Goal: Check status

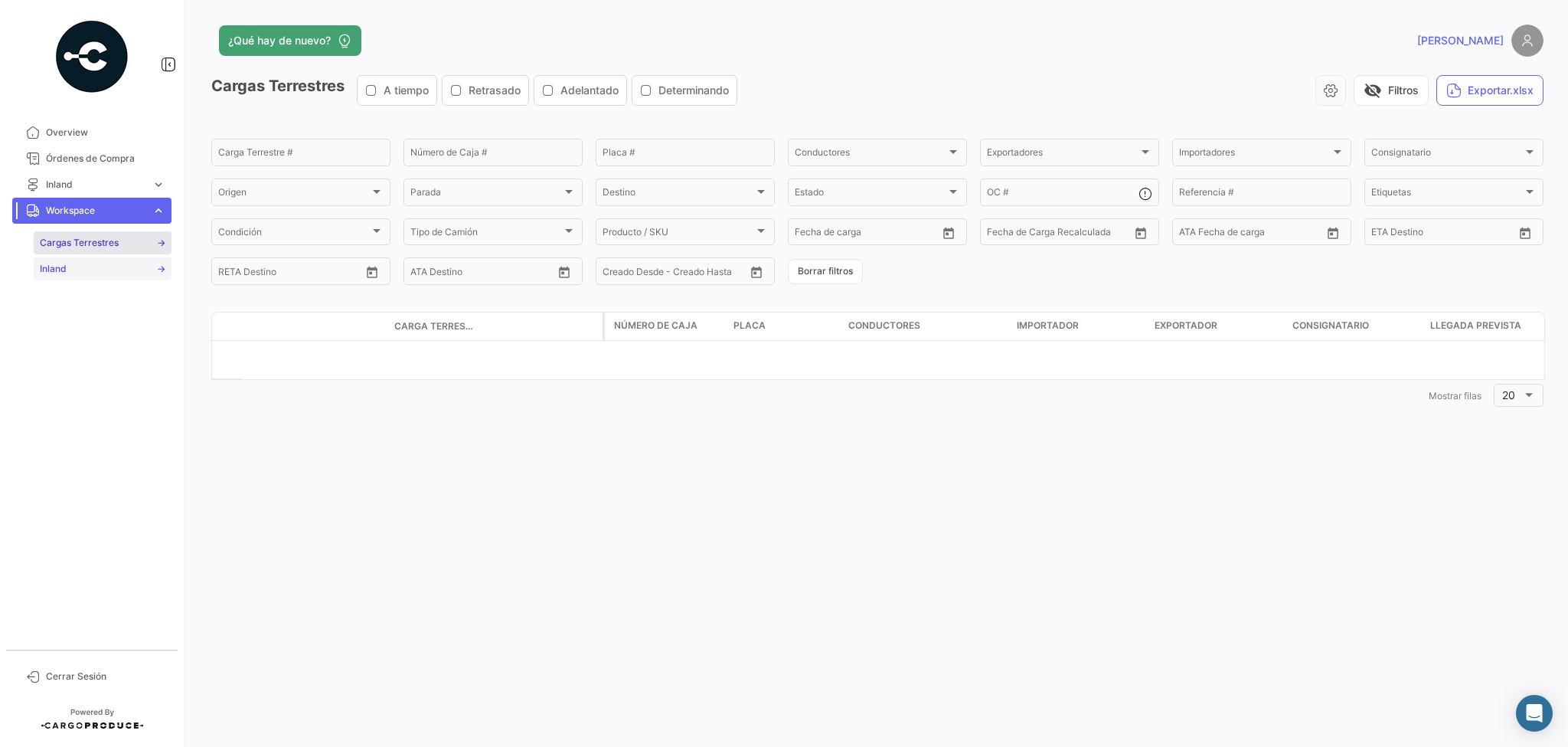
click at [52, 265] on span "Inland" at bounding box center [53, 269] width 27 height 13
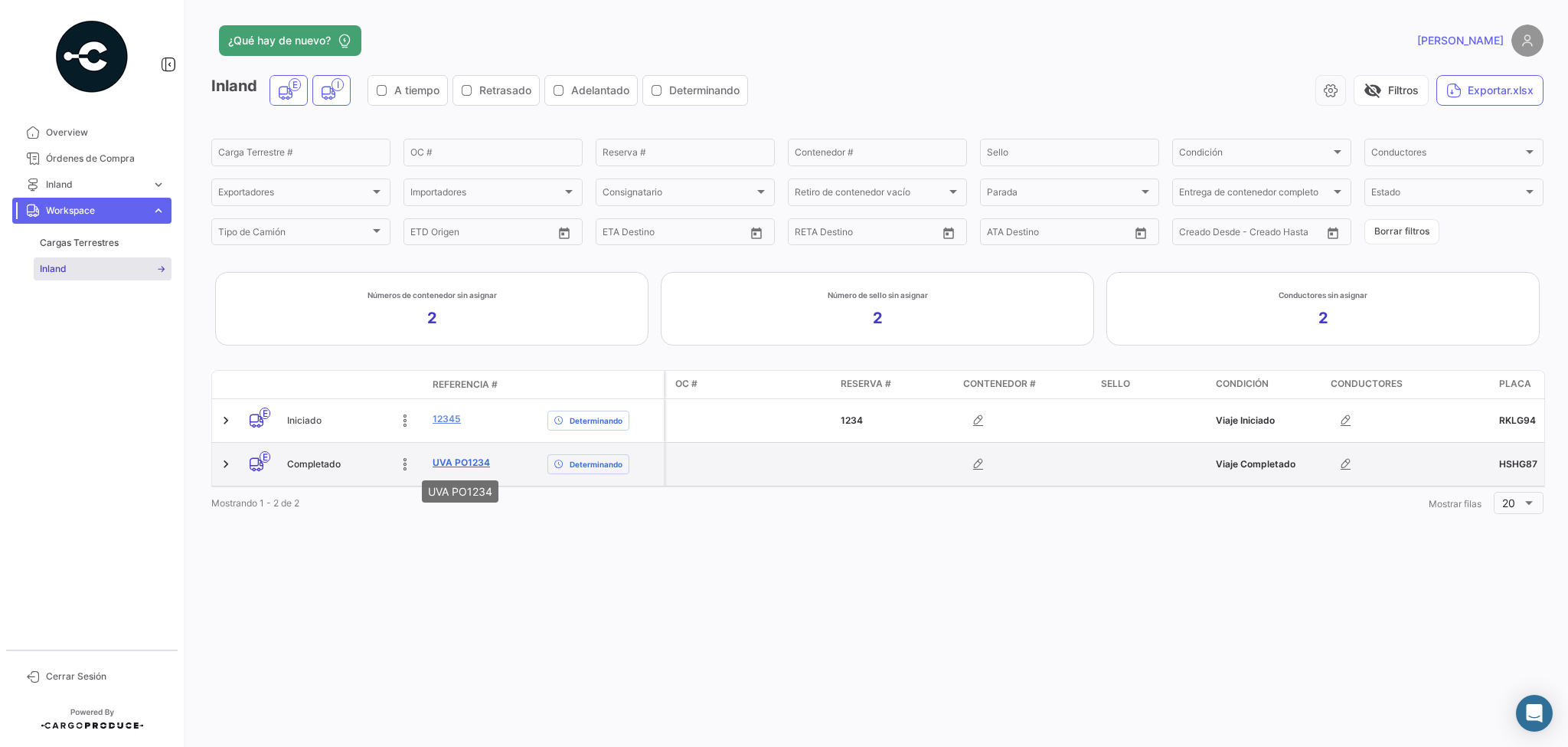
click at [460, 461] on link "UVA PO1234" at bounding box center [461, 462] width 57 height 13
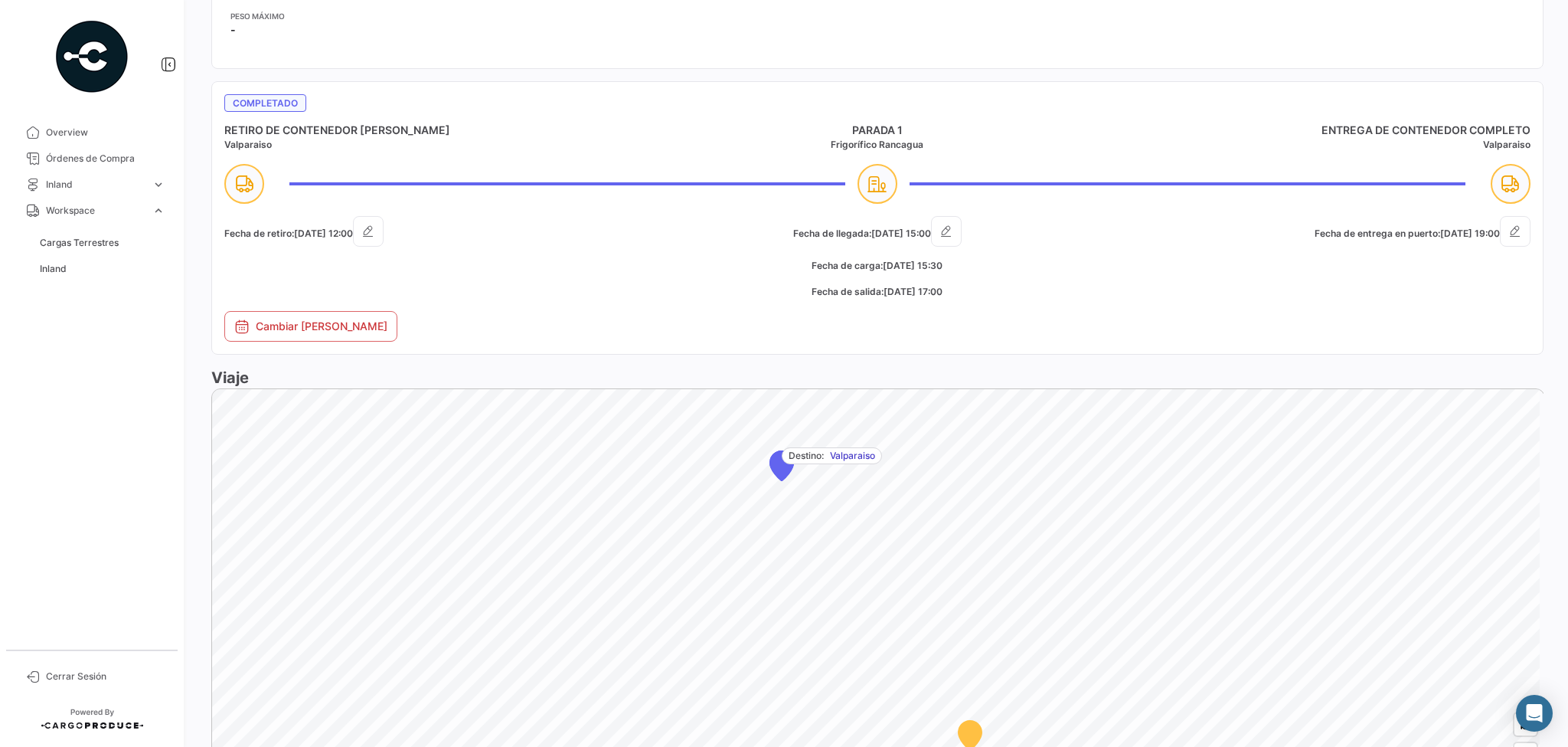
scroll to position [675, 0]
drag, startPoint x: 227, startPoint y: 131, endPoint x: 395, endPoint y: 129, distance: 168.0
click at [395, 129] on h4 "RETIRO DE CONTENEDOR [PERSON_NAME]" at bounding box center [443, 135] width 436 height 15
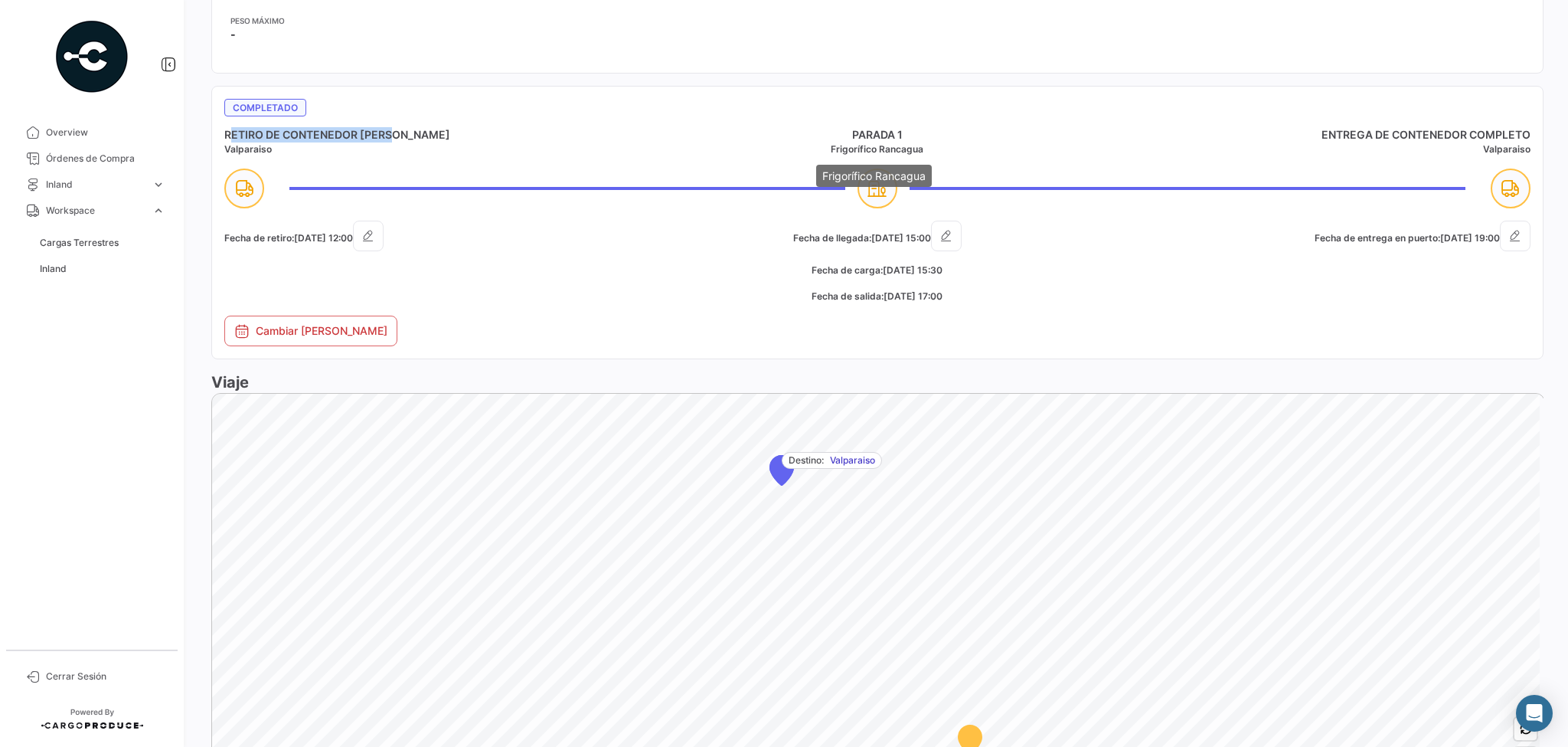
drag, startPoint x: 825, startPoint y: 148, endPoint x: 979, endPoint y: 148, distance: 154.0
click at [979, 148] on h5 "Frigorífico Rancagua" at bounding box center [878, 149] width 436 height 13
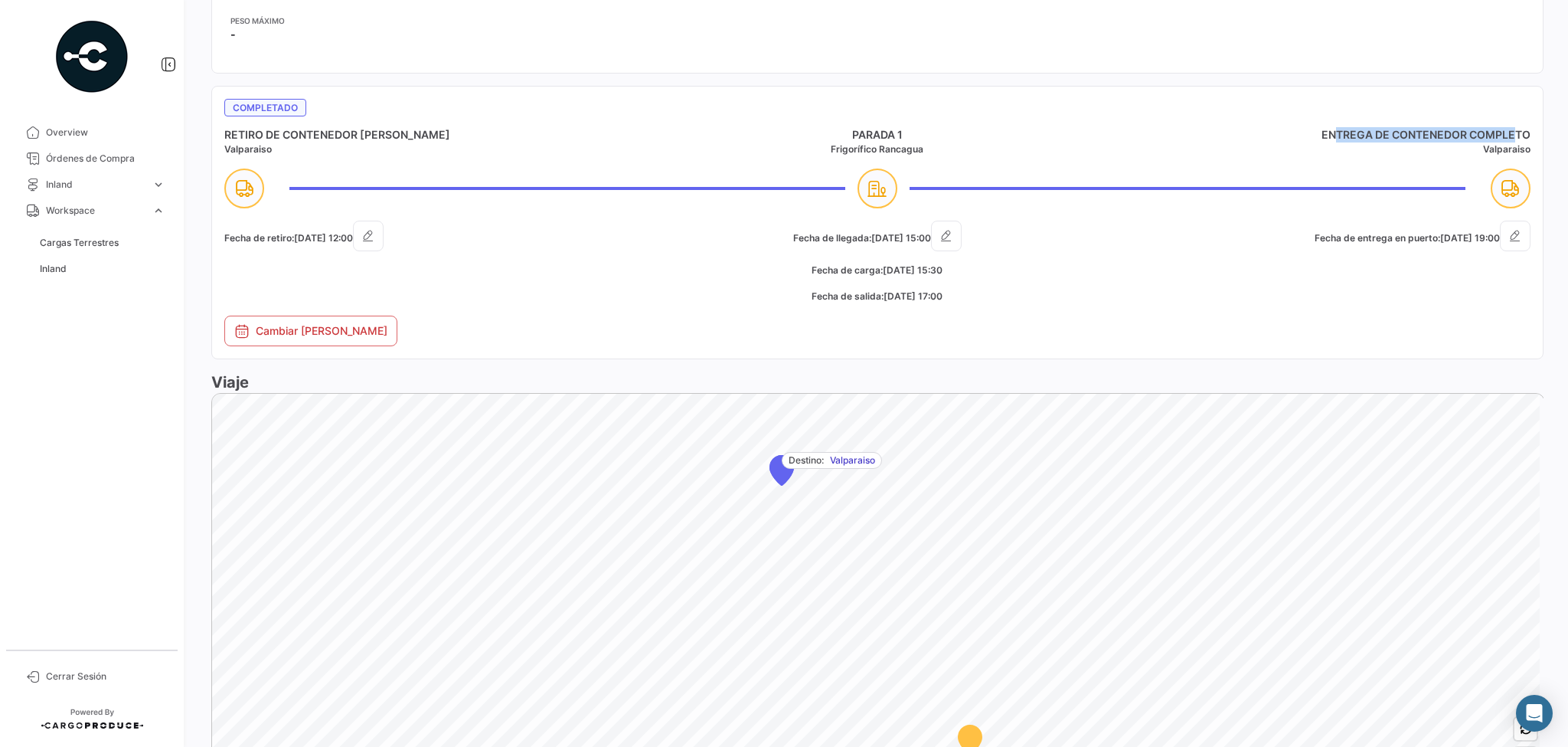
drag, startPoint x: 1319, startPoint y: 137, endPoint x: 1506, endPoint y: 131, distance: 187.1
click at [1506, 131] on h4 "ENTREGA DE CONTENEDOR COMPLETO" at bounding box center [1313, 135] width 436 height 15
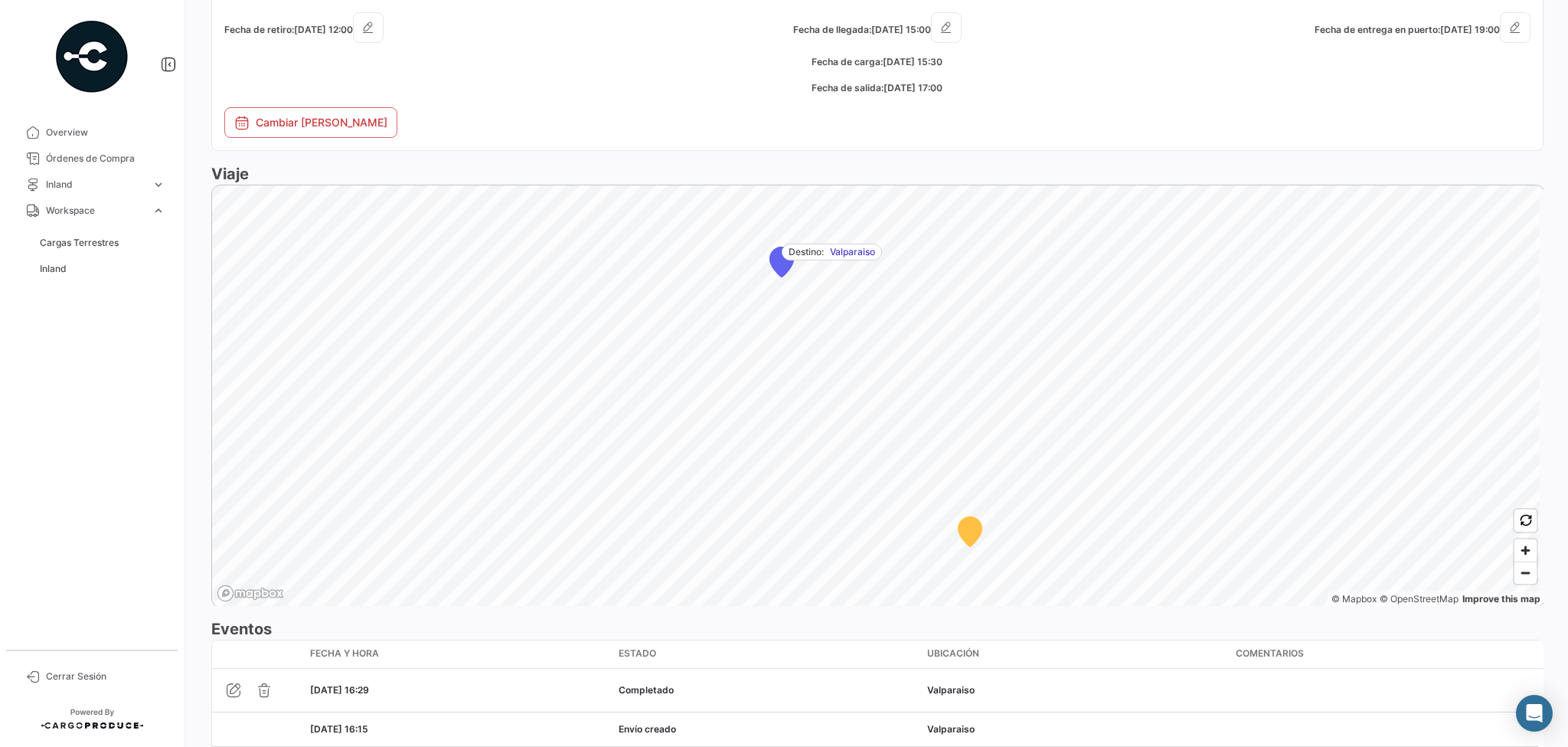
scroll to position [920, 0]
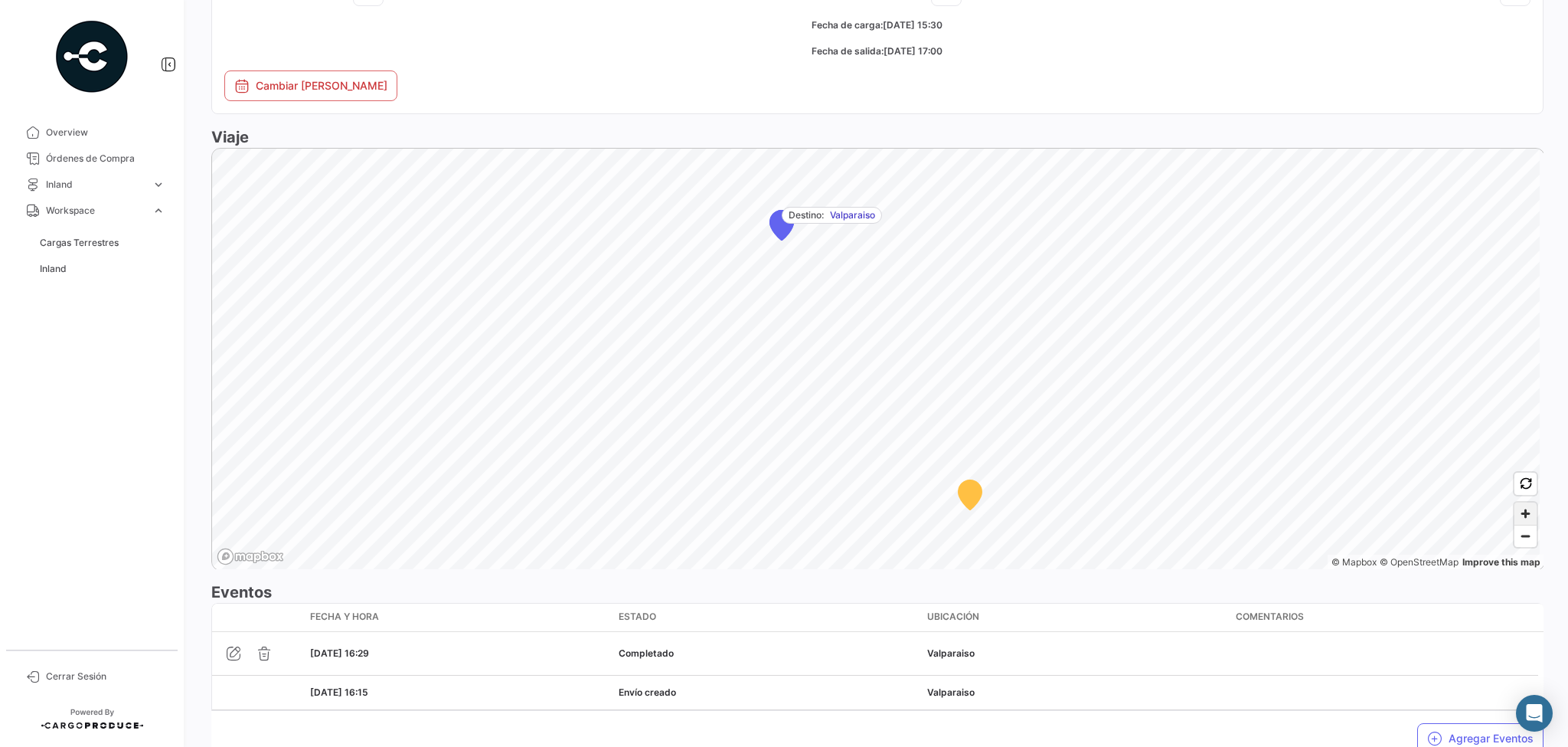
click at [1526, 512] on span "Zoom in" at bounding box center [1525, 514] width 22 height 22
click at [1524, 511] on span "Zoom in" at bounding box center [1525, 514] width 22 height 22
click at [1521, 512] on span "Zoom in" at bounding box center [1525, 514] width 22 height 22
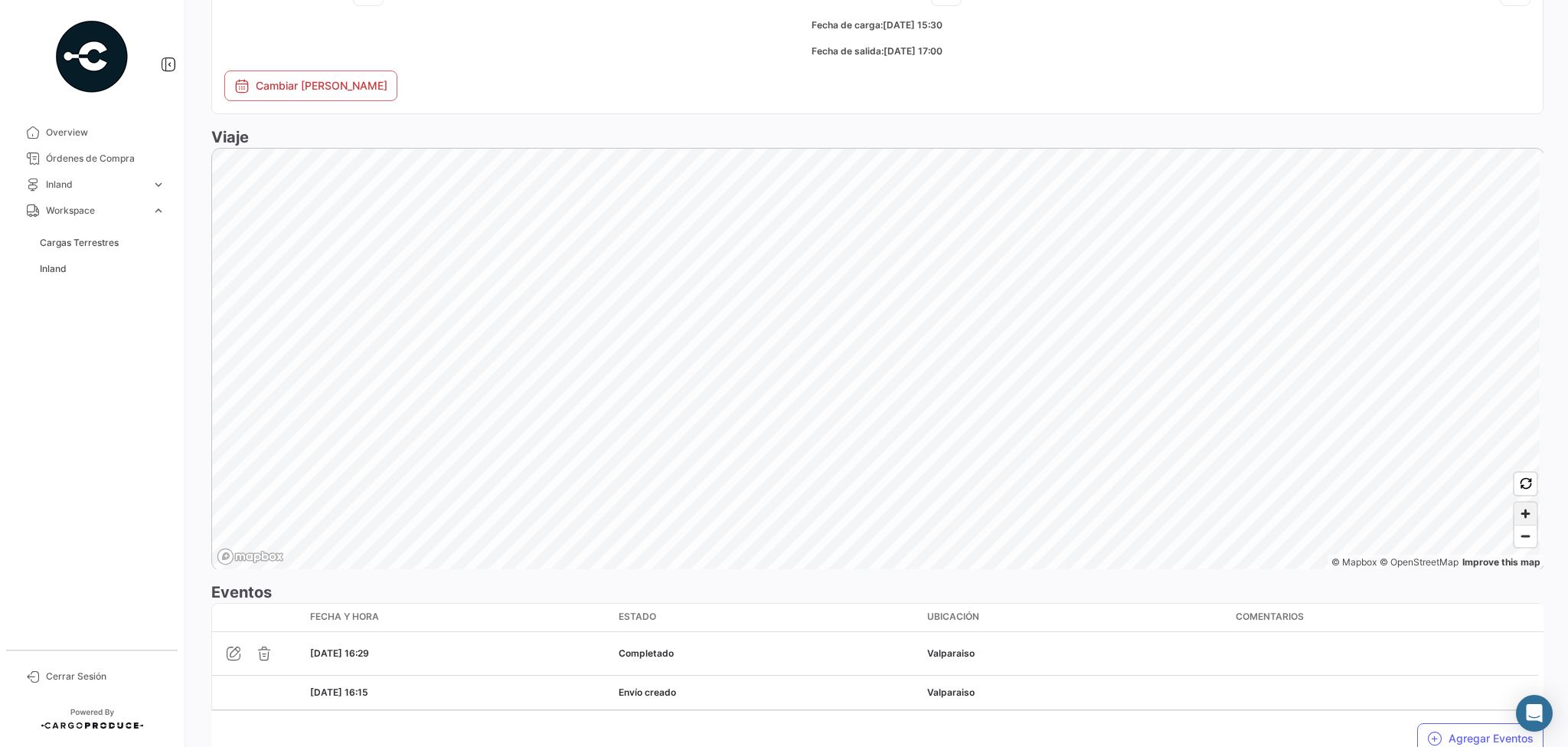
click at [1521, 512] on span "Zoom in" at bounding box center [1525, 514] width 22 height 22
click at [955, 582] on div "Iniciar Viaje Reserva Cliente Rio [PERSON_NAME] Exportador EXPORTADORA BB TRADI…" at bounding box center [877, 11] width 1332 height 1511
click at [1523, 511] on span "Zoom in" at bounding box center [1525, 514] width 22 height 22
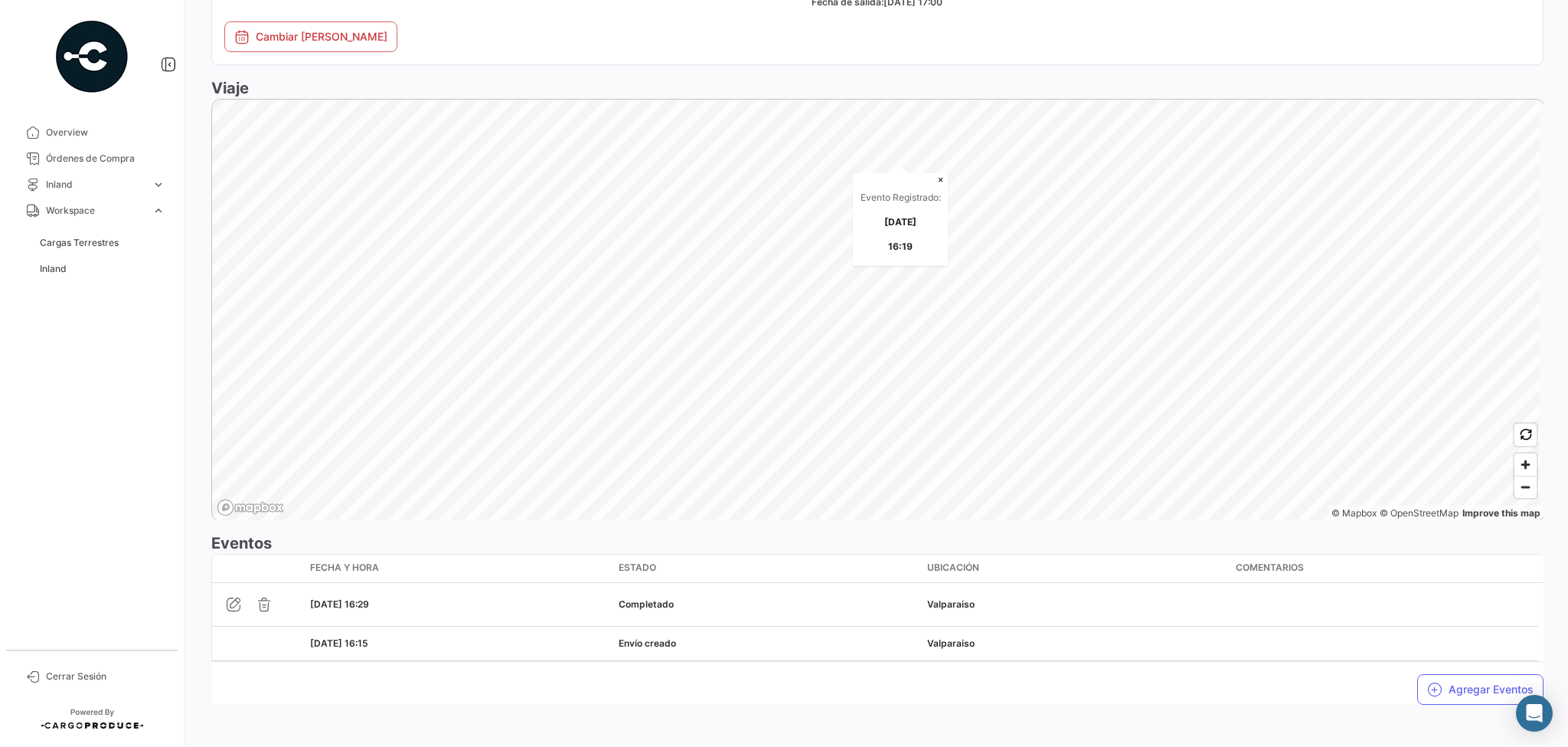
scroll to position [972, 0]
click at [1475, 683] on button "Agregar Eventos" at bounding box center [1480, 686] width 126 height 30
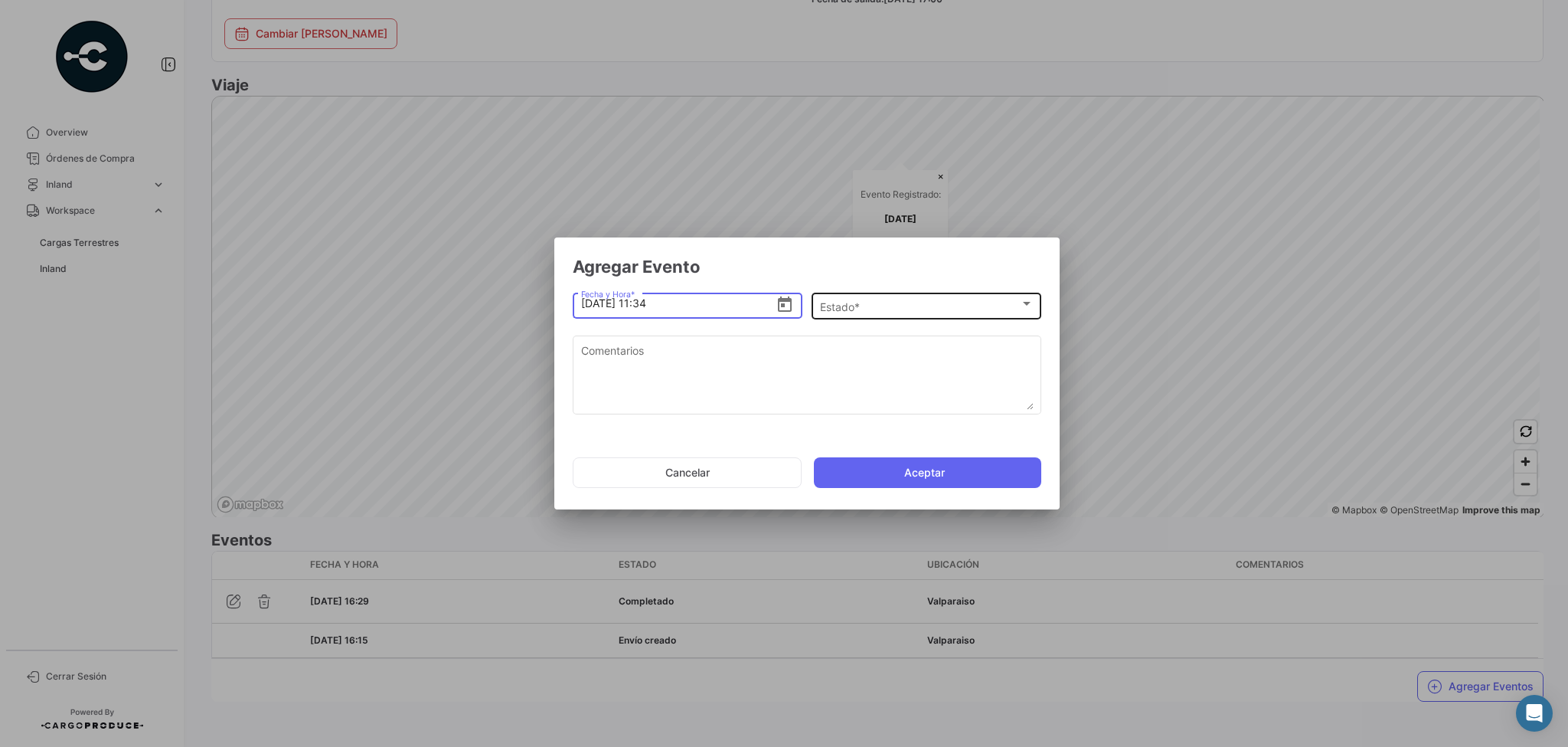
click at [906, 307] on div "Estado *" at bounding box center [919, 307] width 199 height 13
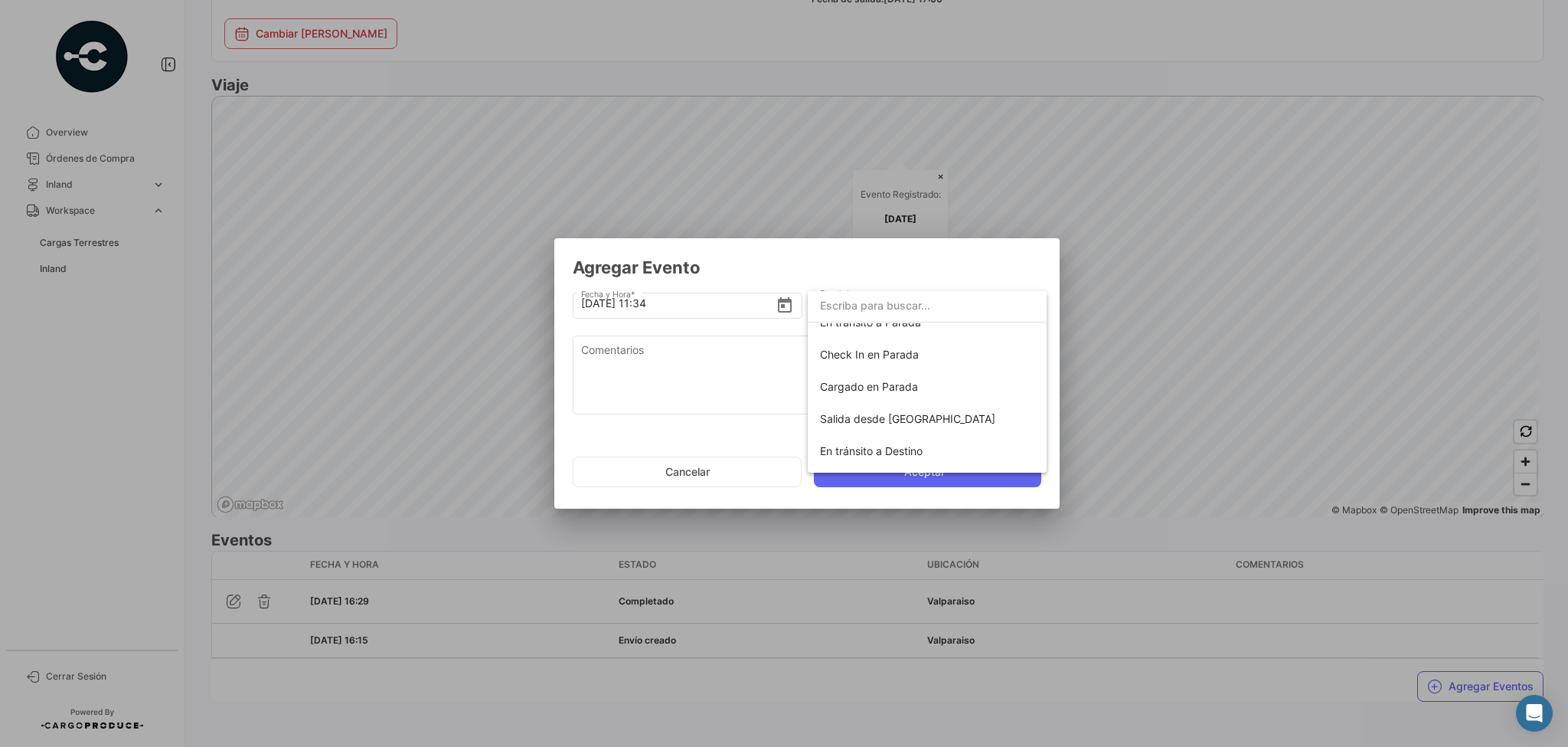
scroll to position [184, 0]
click at [983, 250] on div at bounding box center [784, 373] width 1568 height 747
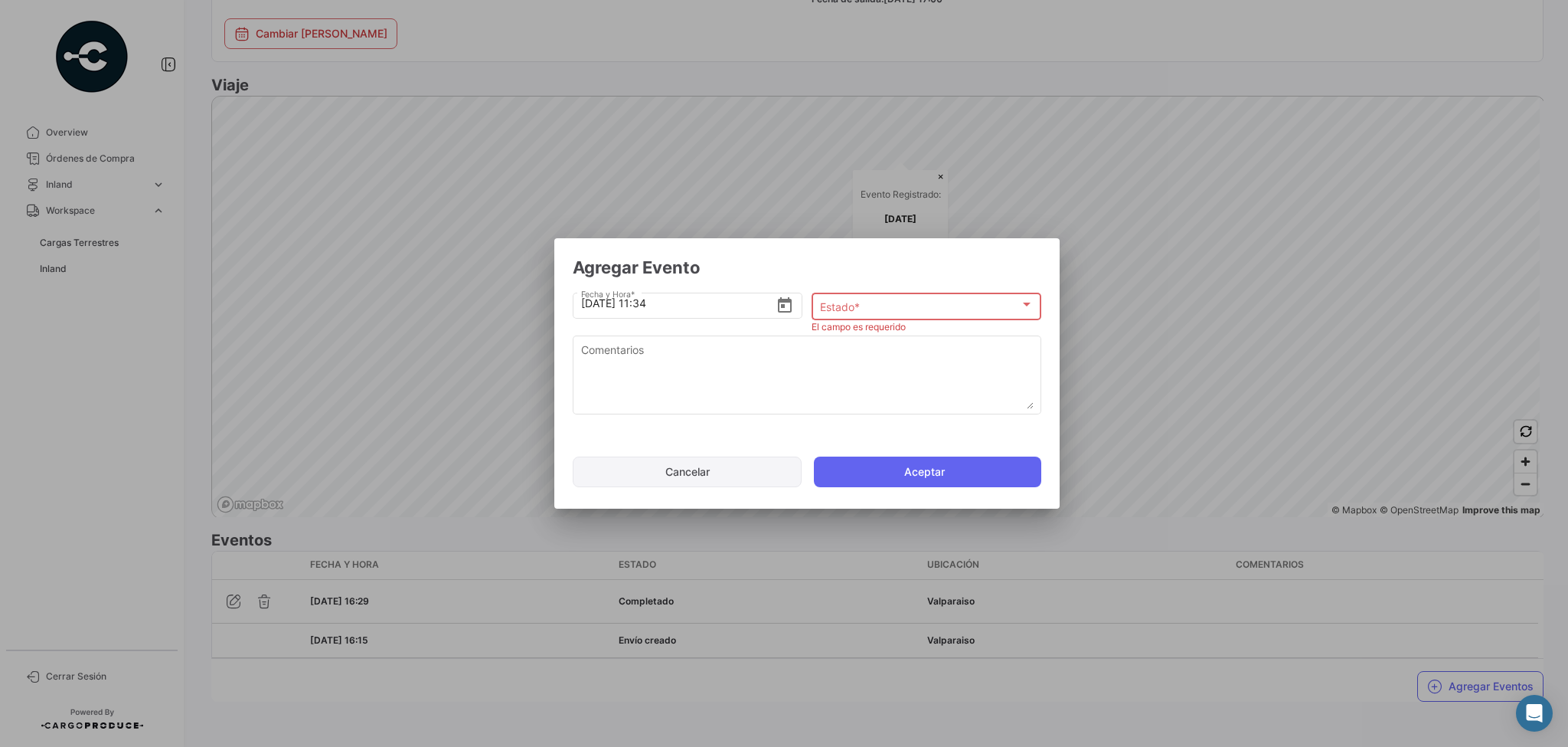
click at [698, 479] on button "Cancelar" at bounding box center [687, 472] width 229 height 30
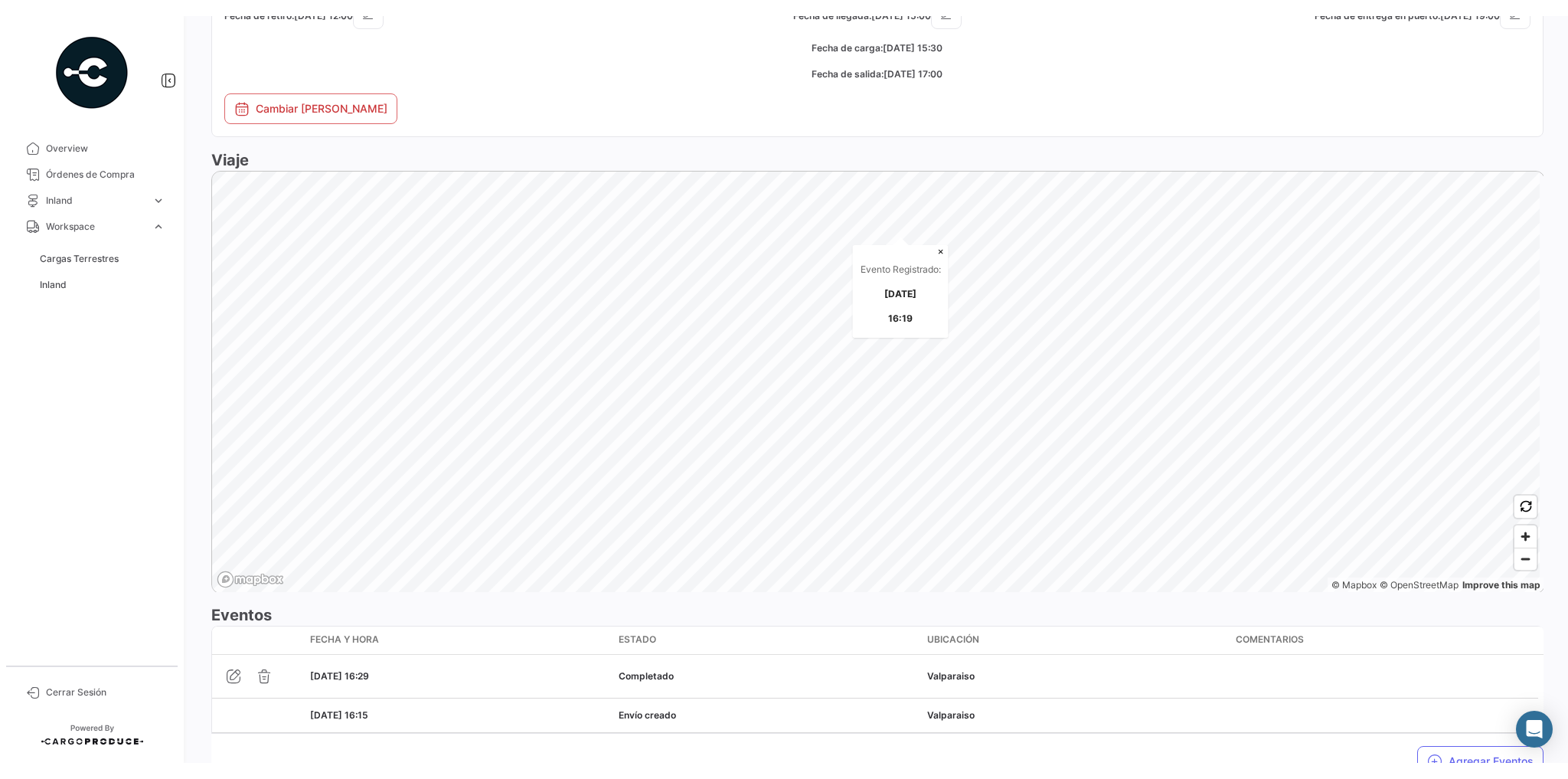
scroll to position [910, 0]
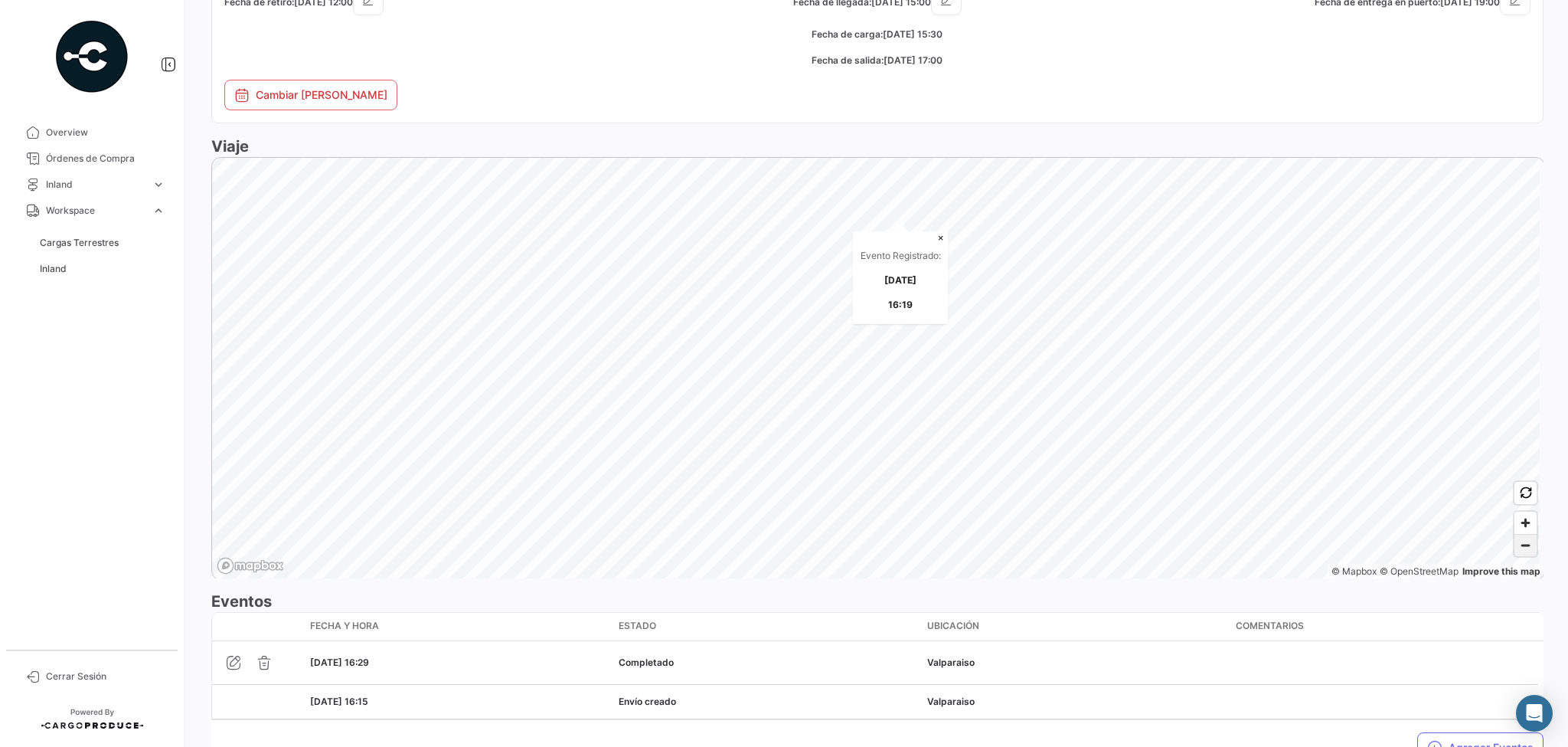
click at [1517, 547] on span "Zoom out" at bounding box center [1525, 545] width 22 height 21
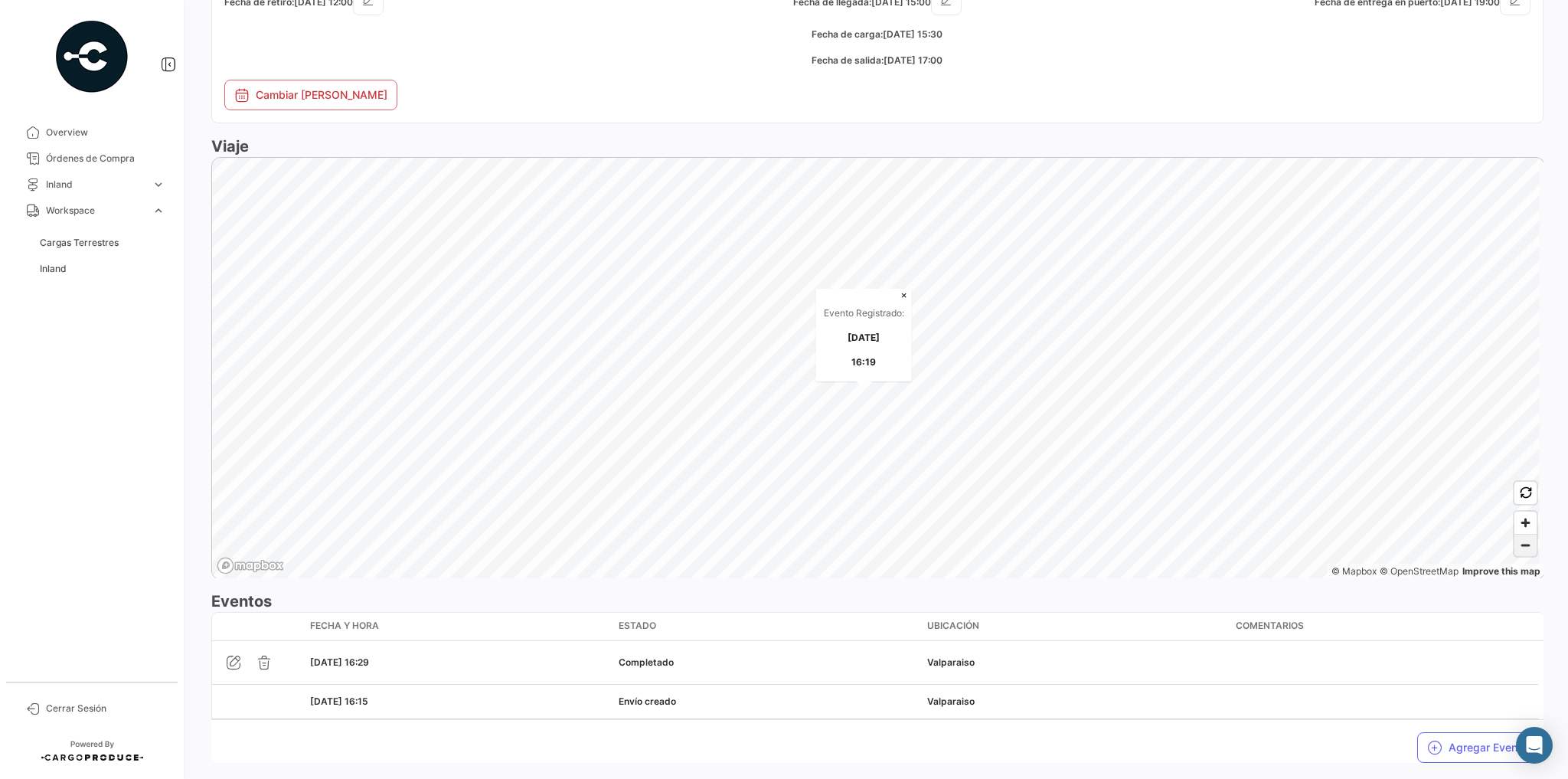
click at [1519, 542] on span "Zoom out" at bounding box center [1525, 545] width 22 height 21
click at [913, 283] on button "×" at bounding box center [912, 281] width 15 height 13
